Goal: Information Seeking & Learning: Find specific fact

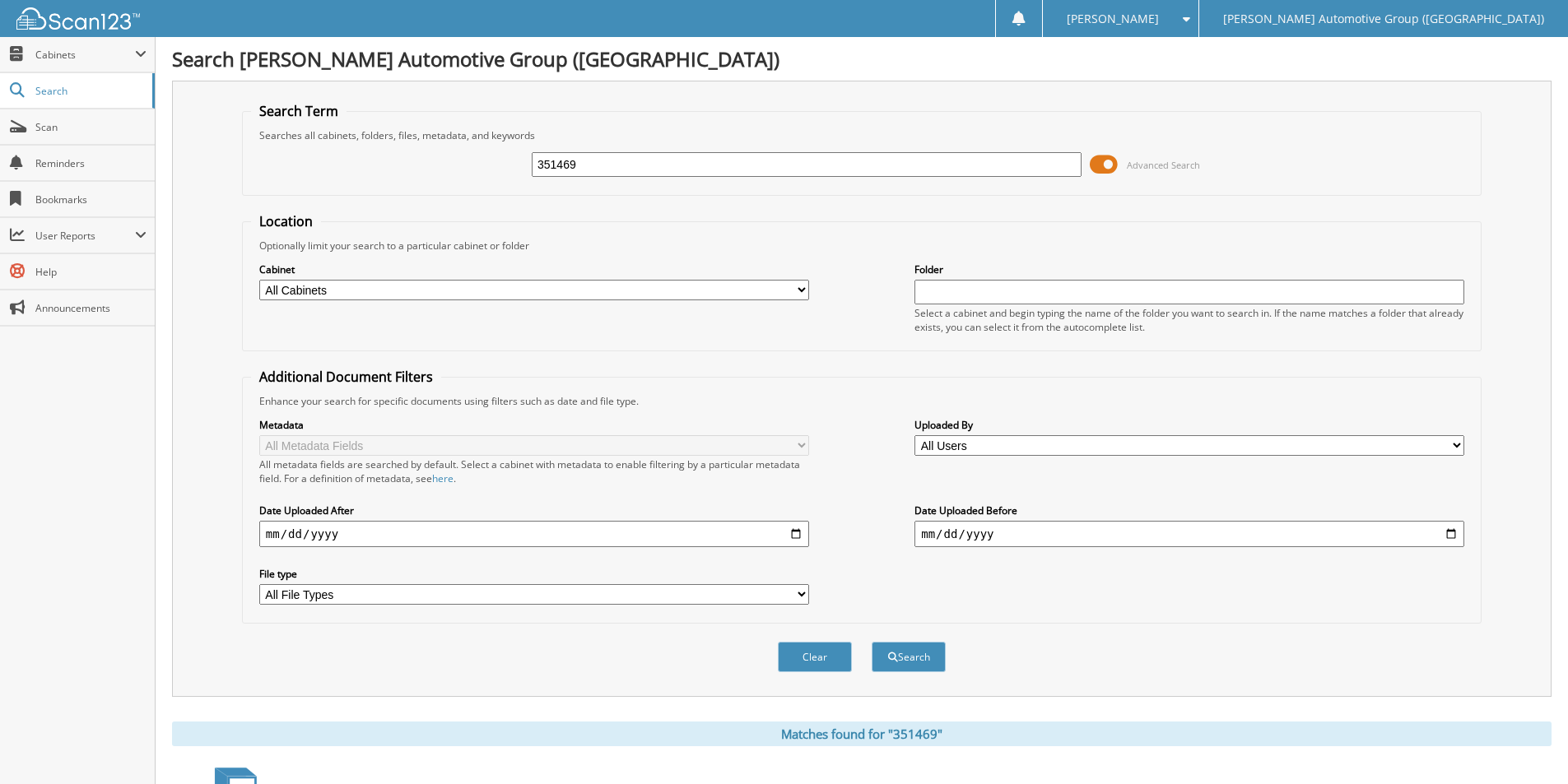
drag, startPoint x: 580, startPoint y: 167, endPoint x: 456, endPoint y: 173, distance: 124.1
click at [457, 173] on div "351469 Advanced Search" at bounding box center [861, 164] width 1222 height 44
type input "ET152296"
click at [871, 642] on button "Search" at bounding box center [908, 657] width 74 height 31
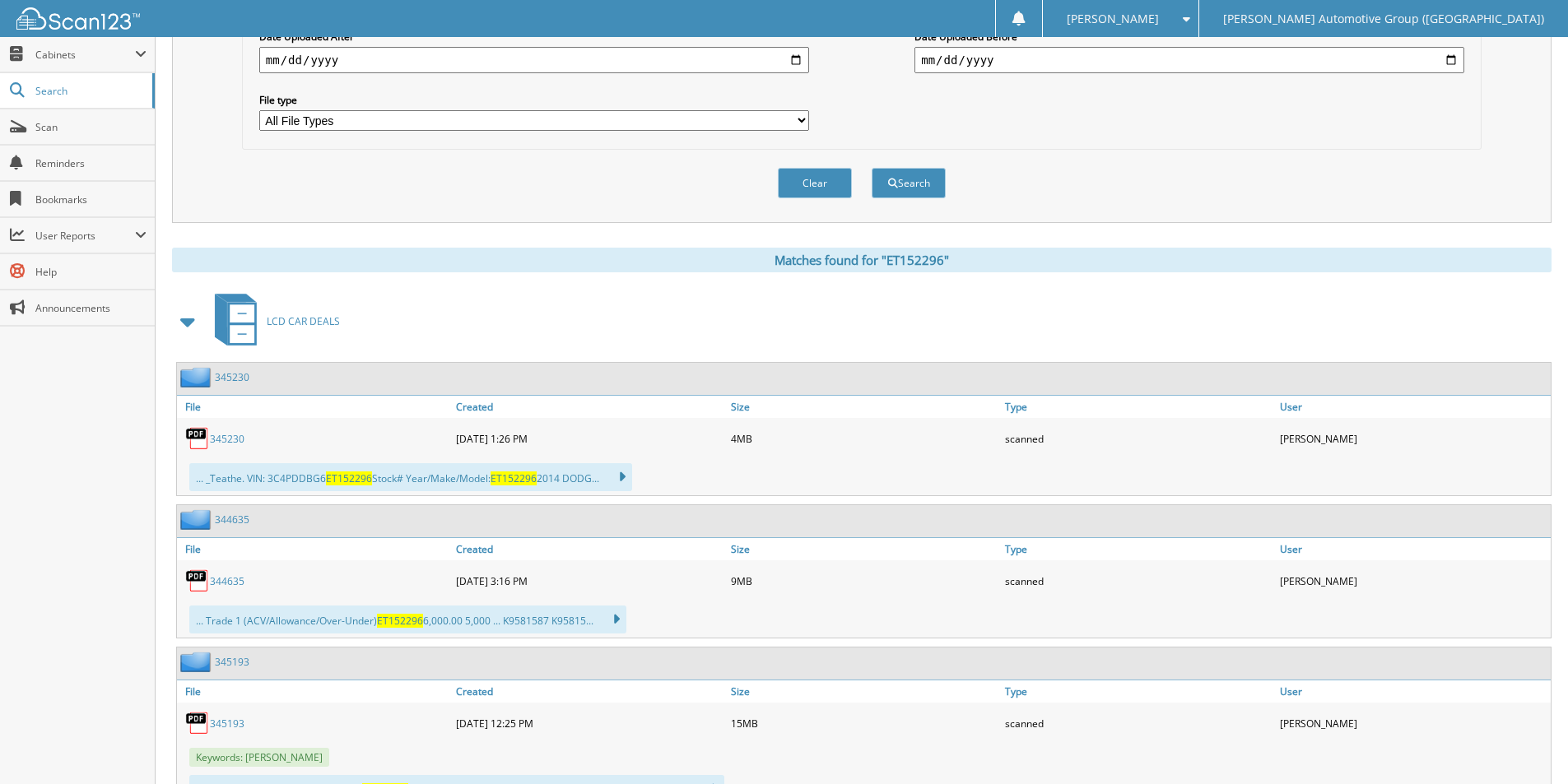
scroll to position [548, 0]
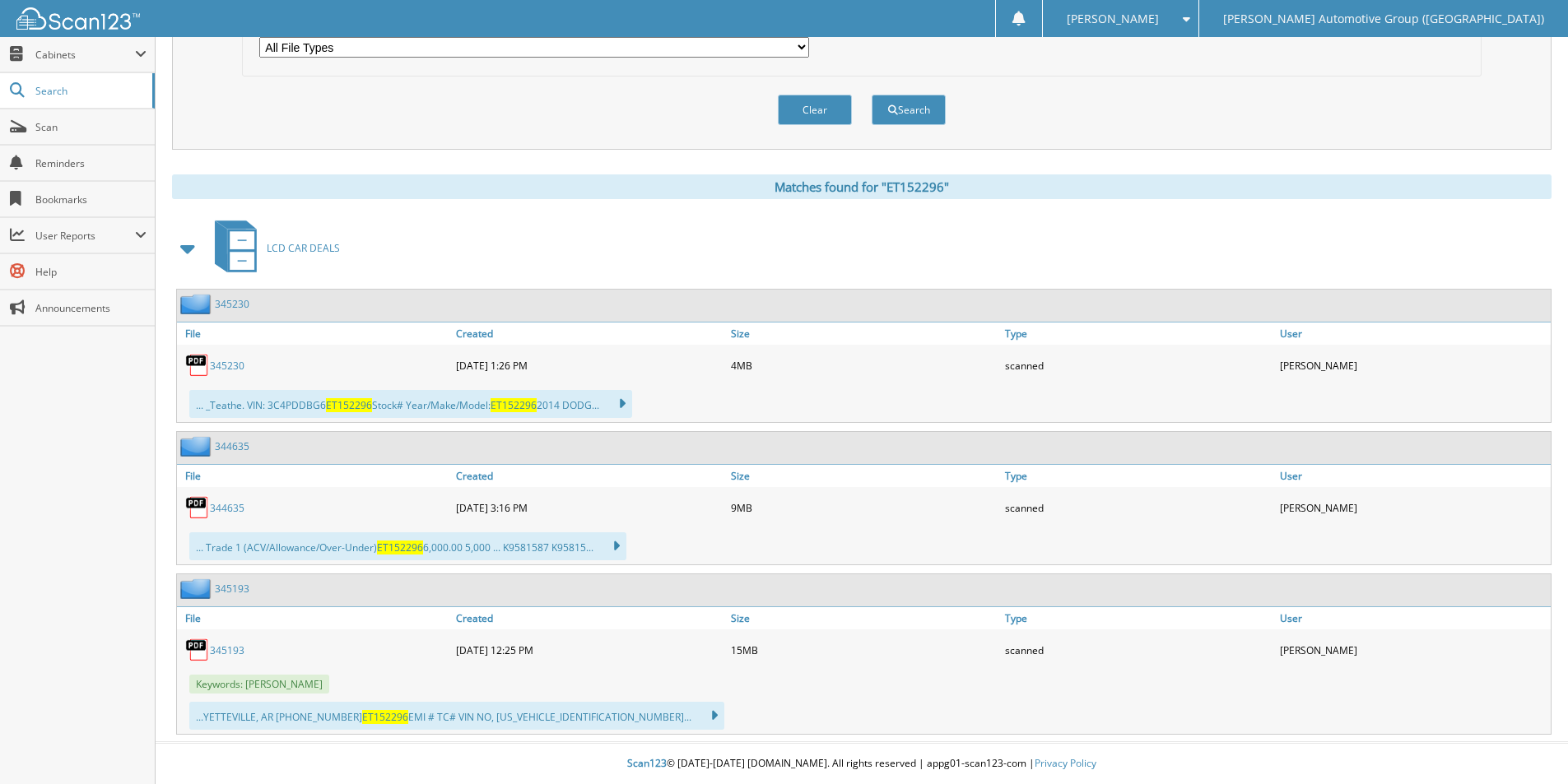
click at [230, 307] on link "345230" at bounding box center [232, 304] width 35 height 14
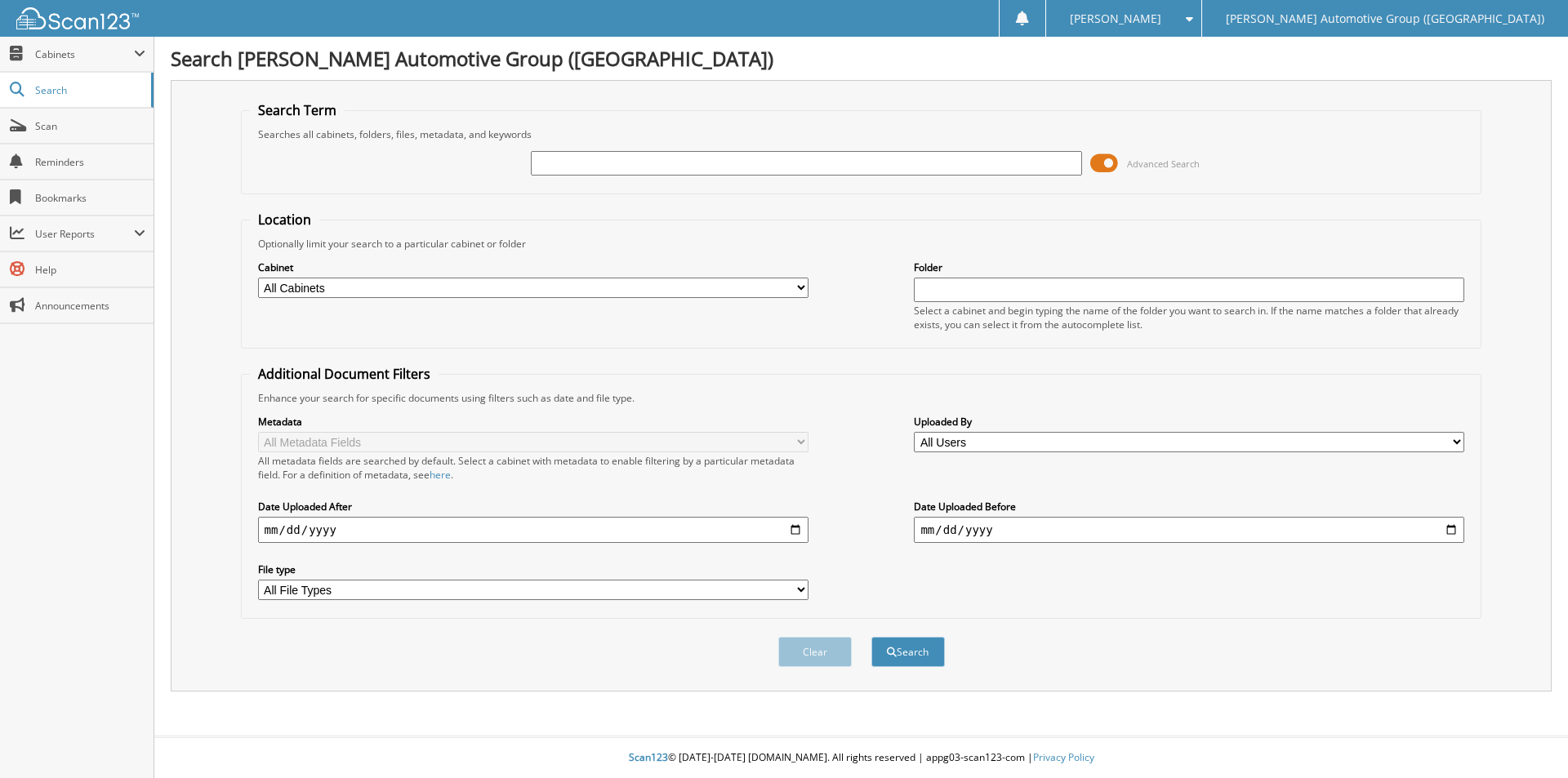
click at [692, 152] on input "text" at bounding box center [806, 162] width 550 height 24
click at [691, 168] on input "text" at bounding box center [806, 162] width 550 height 24
type input "1LA61922"
click at [871, 637] on button "Search" at bounding box center [907, 652] width 73 height 30
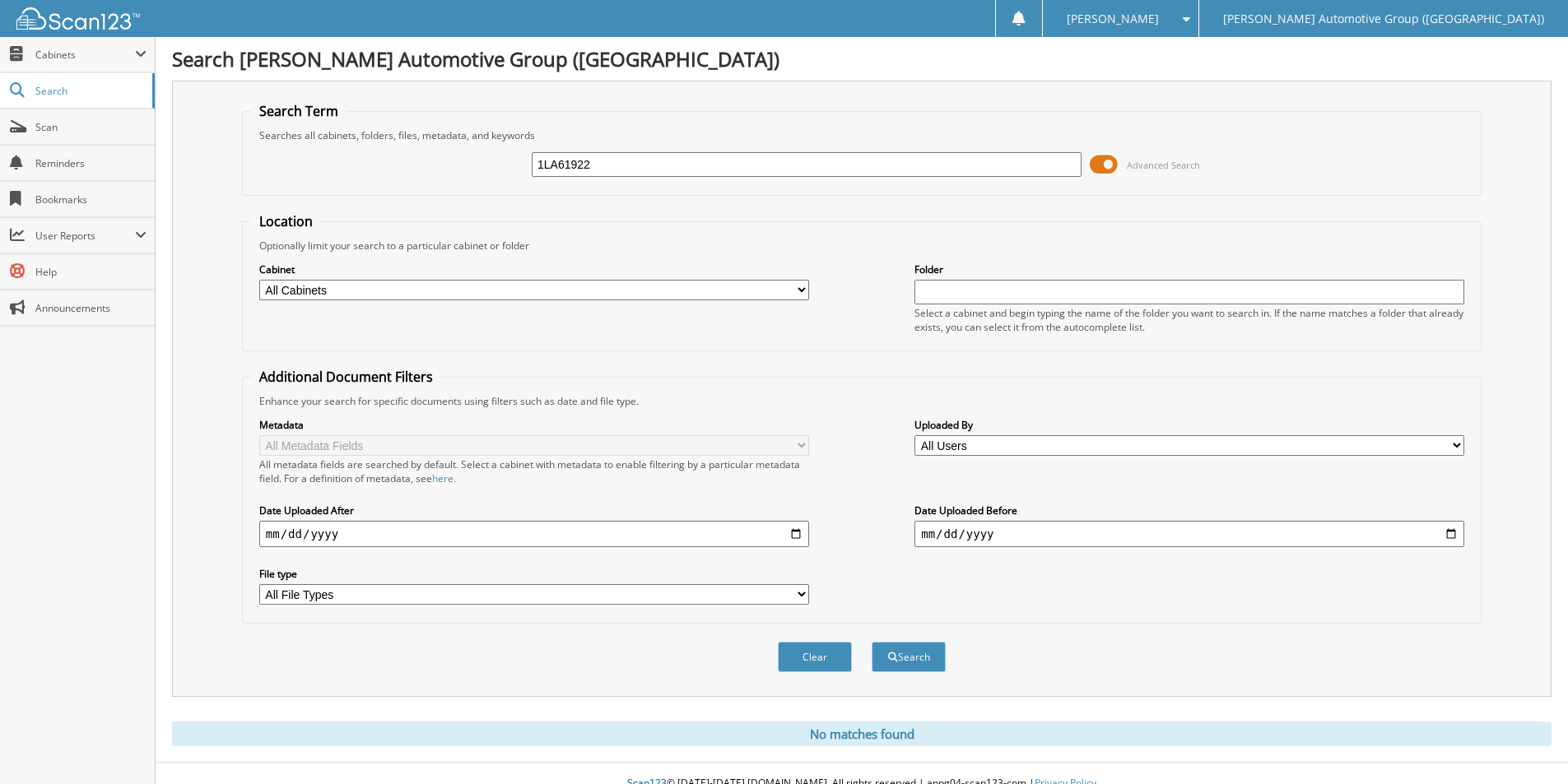
drag, startPoint x: 478, startPoint y: 158, endPoint x: 450, endPoint y: 154, distance: 28.3
click at [450, 154] on div "1LA61922 Advanced Search" at bounding box center [861, 164] width 1222 height 44
type input "SLA61922"
click at [871, 642] on button "Search" at bounding box center [908, 657] width 74 height 31
drag, startPoint x: 596, startPoint y: 165, endPoint x: 502, endPoint y: 157, distance: 94.3
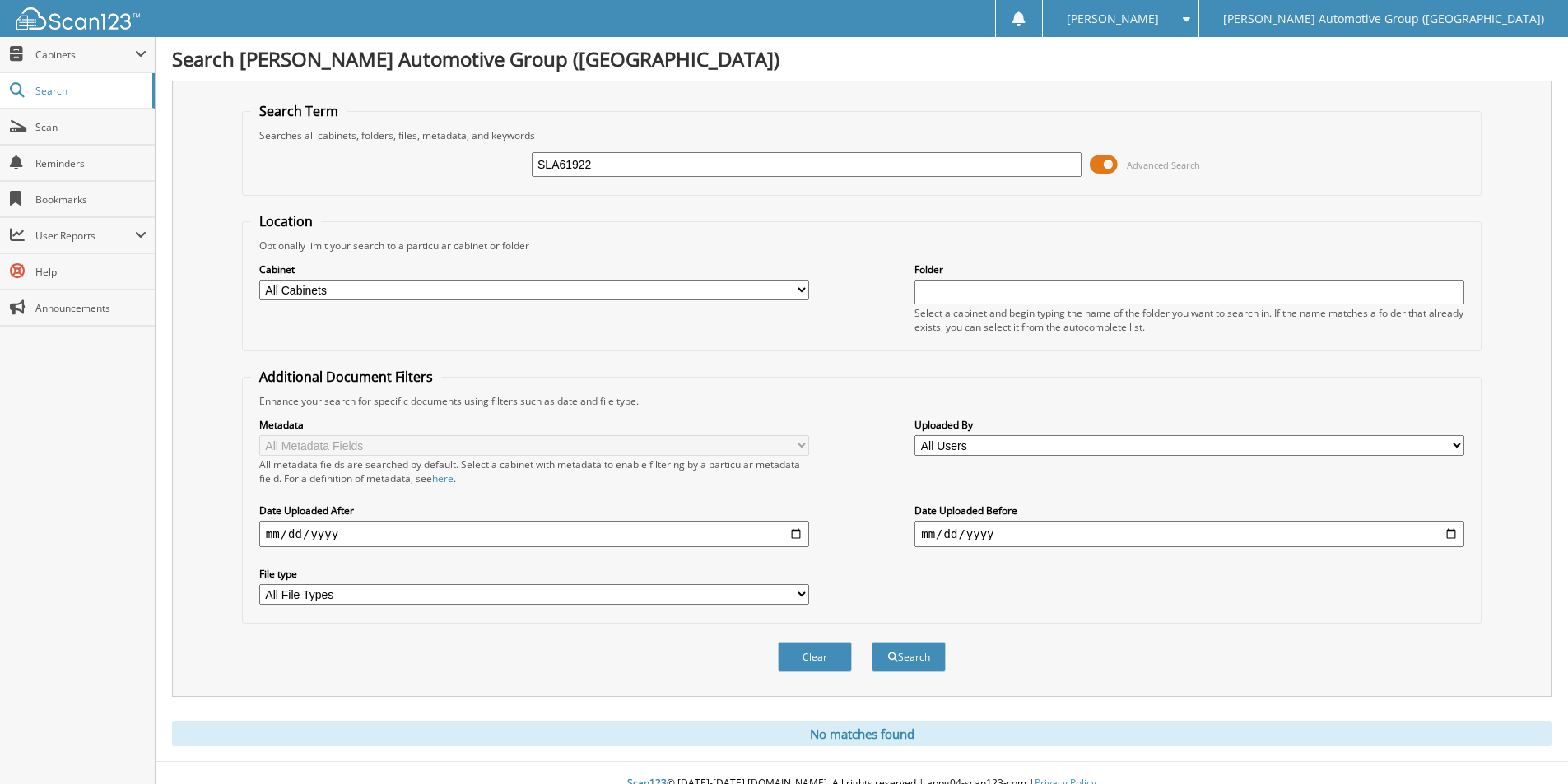
click at [503, 157] on div "SLA61922 Advanced Search" at bounding box center [861, 164] width 1222 height 44
type input "LLA61922"
click at [871, 642] on button "Search" at bounding box center [908, 657] width 74 height 31
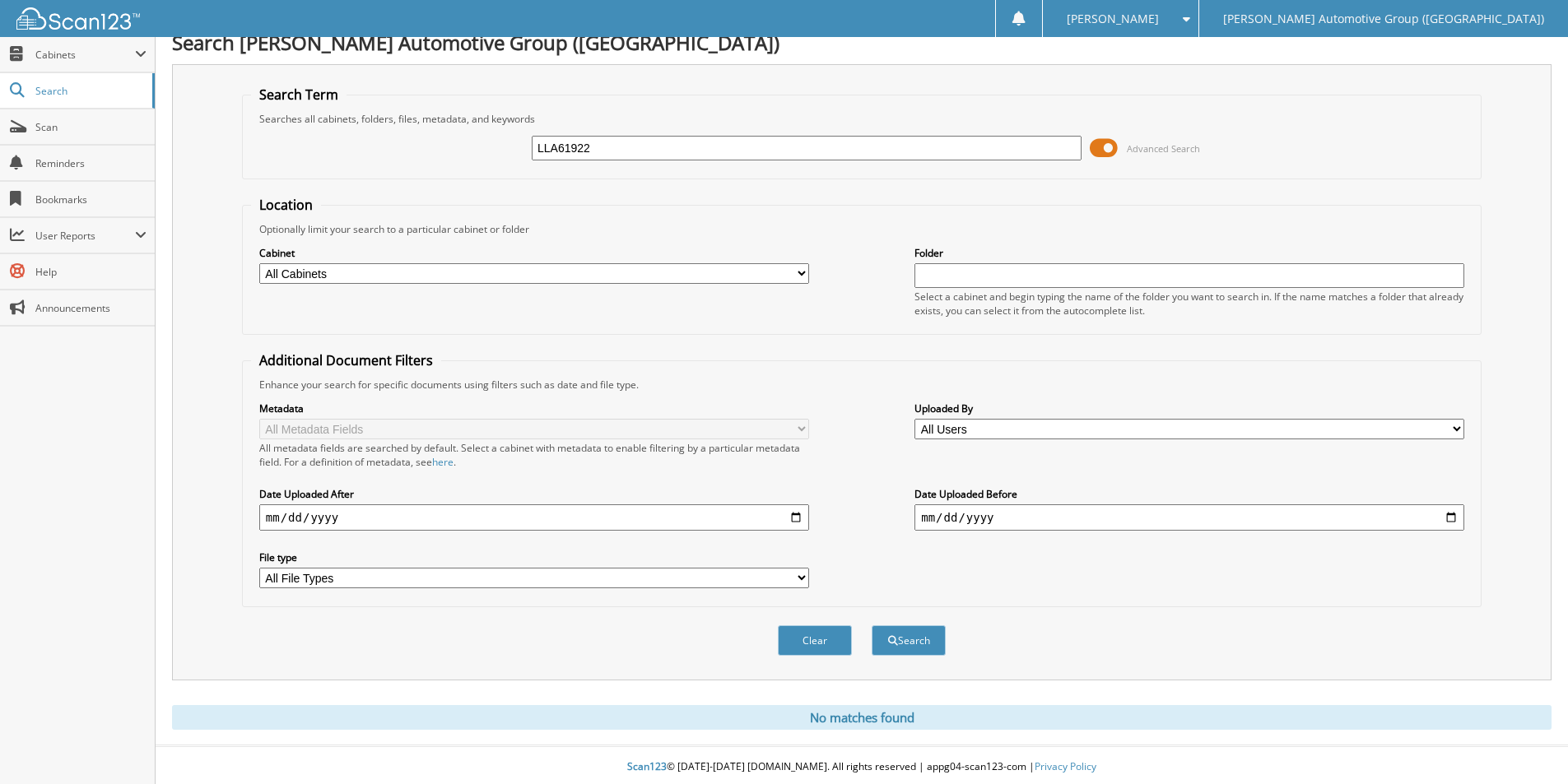
scroll to position [21, 0]
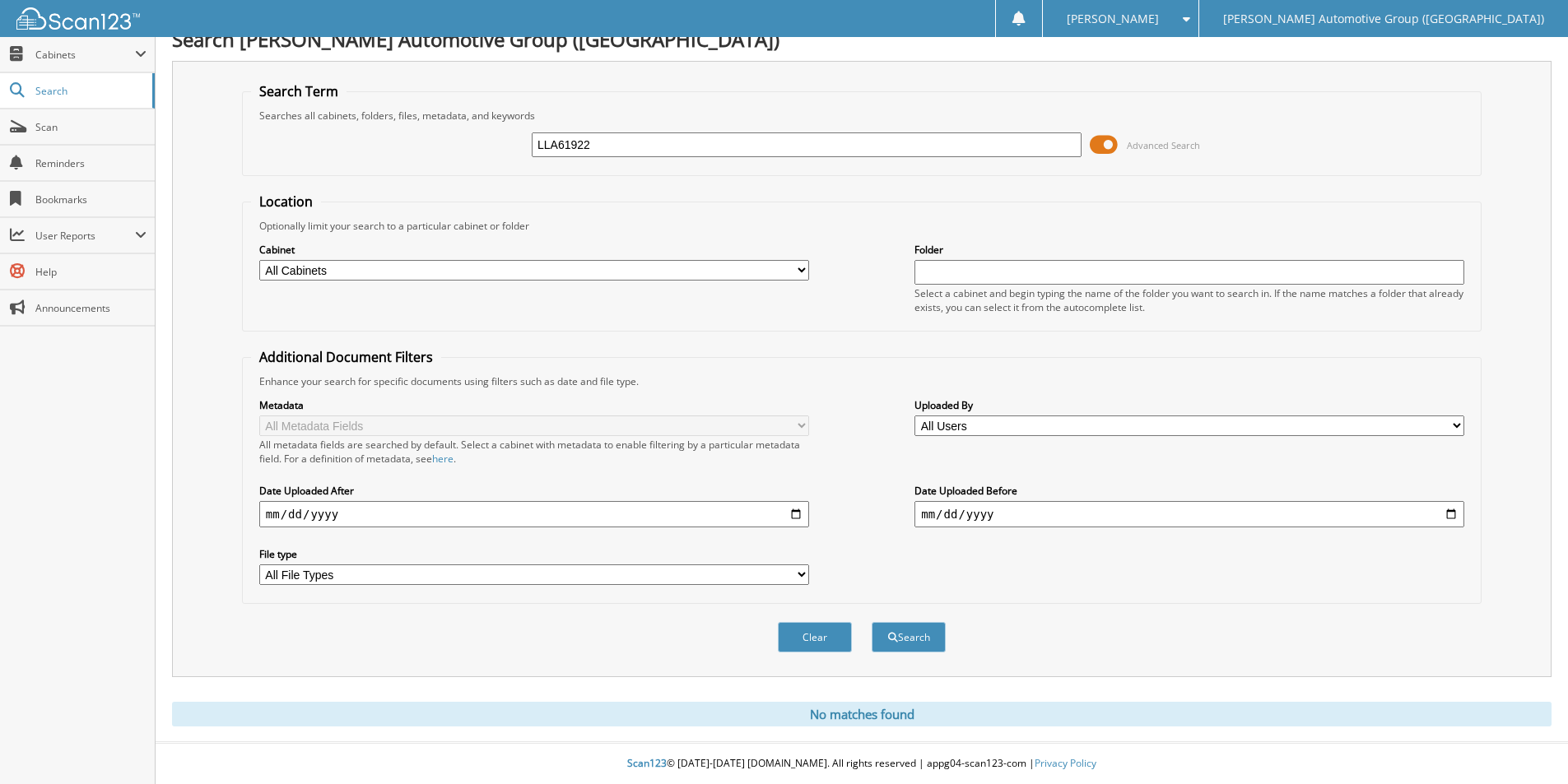
drag, startPoint x: 521, startPoint y: 137, endPoint x: 454, endPoint y: 137, distance: 67.0
click at [454, 137] on div "LLA61922 Advanced Search" at bounding box center [861, 144] width 1222 height 44
type input "e5301684"
click at [871, 622] on button "Search" at bounding box center [908, 637] width 74 height 31
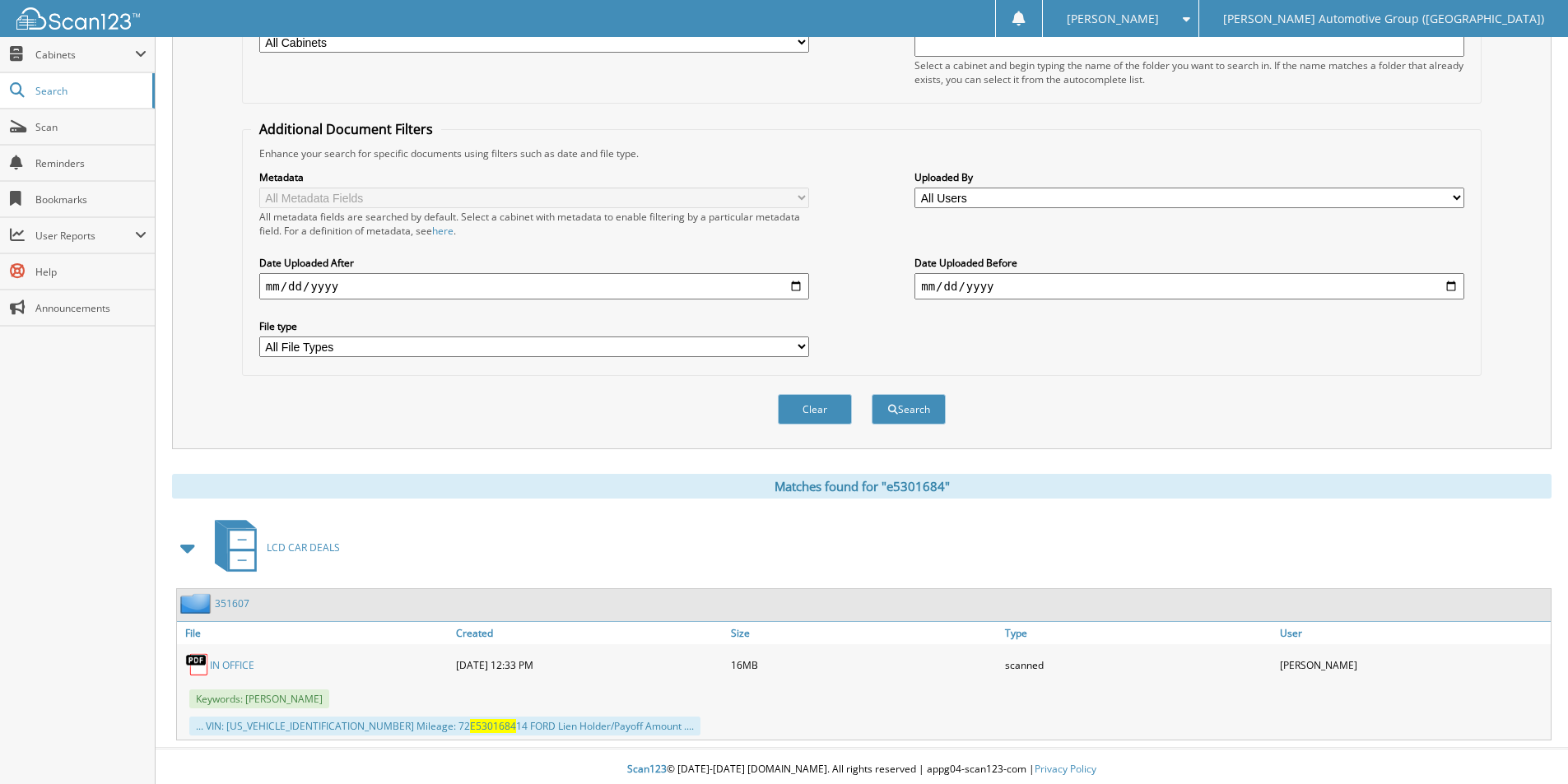
scroll to position [254, 0]
